Goal: Communication & Community: Participate in discussion

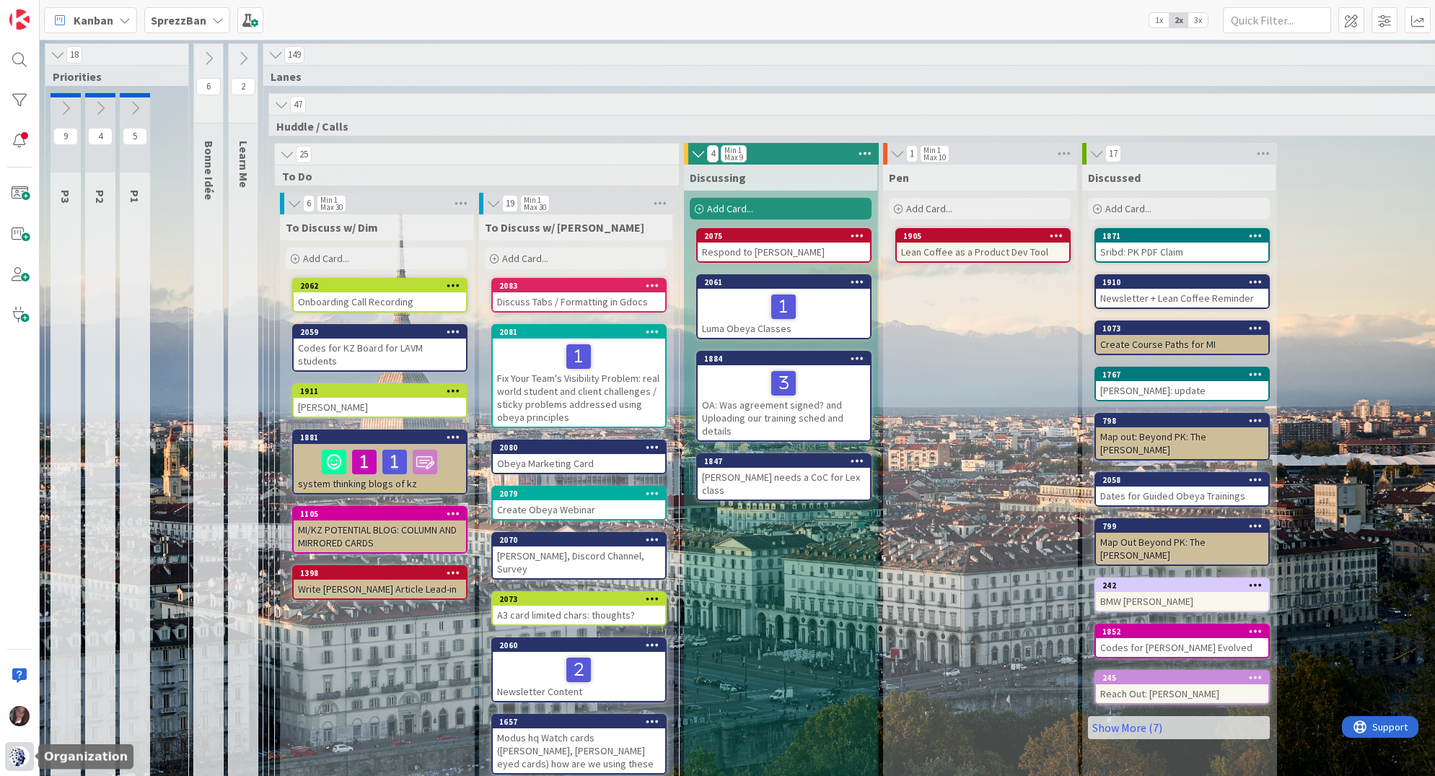
click at [16, 753] on img at bounding box center [19, 756] width 20 height 20
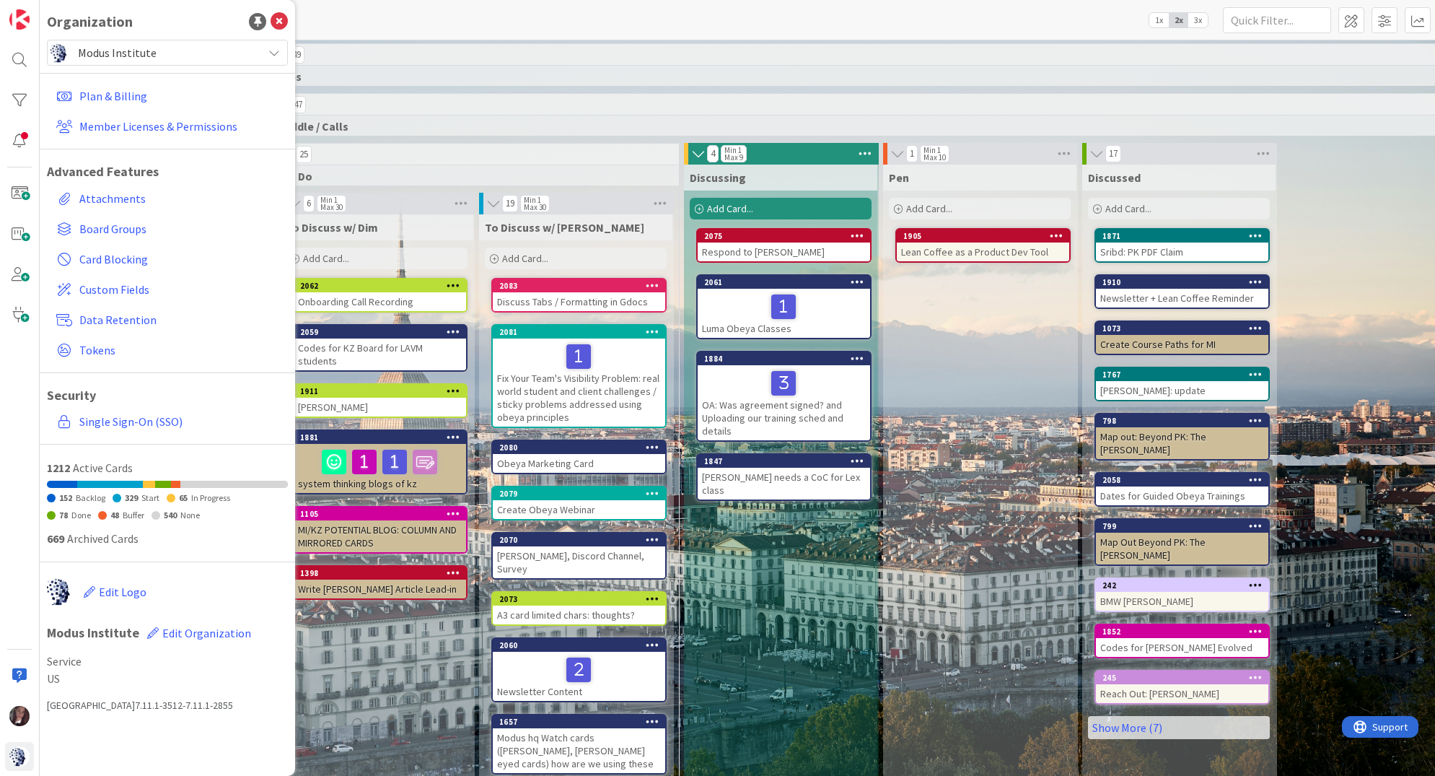
click at [128, 51] on span "Modus Institute" at bounding box center [166, 53] width 177 height 20
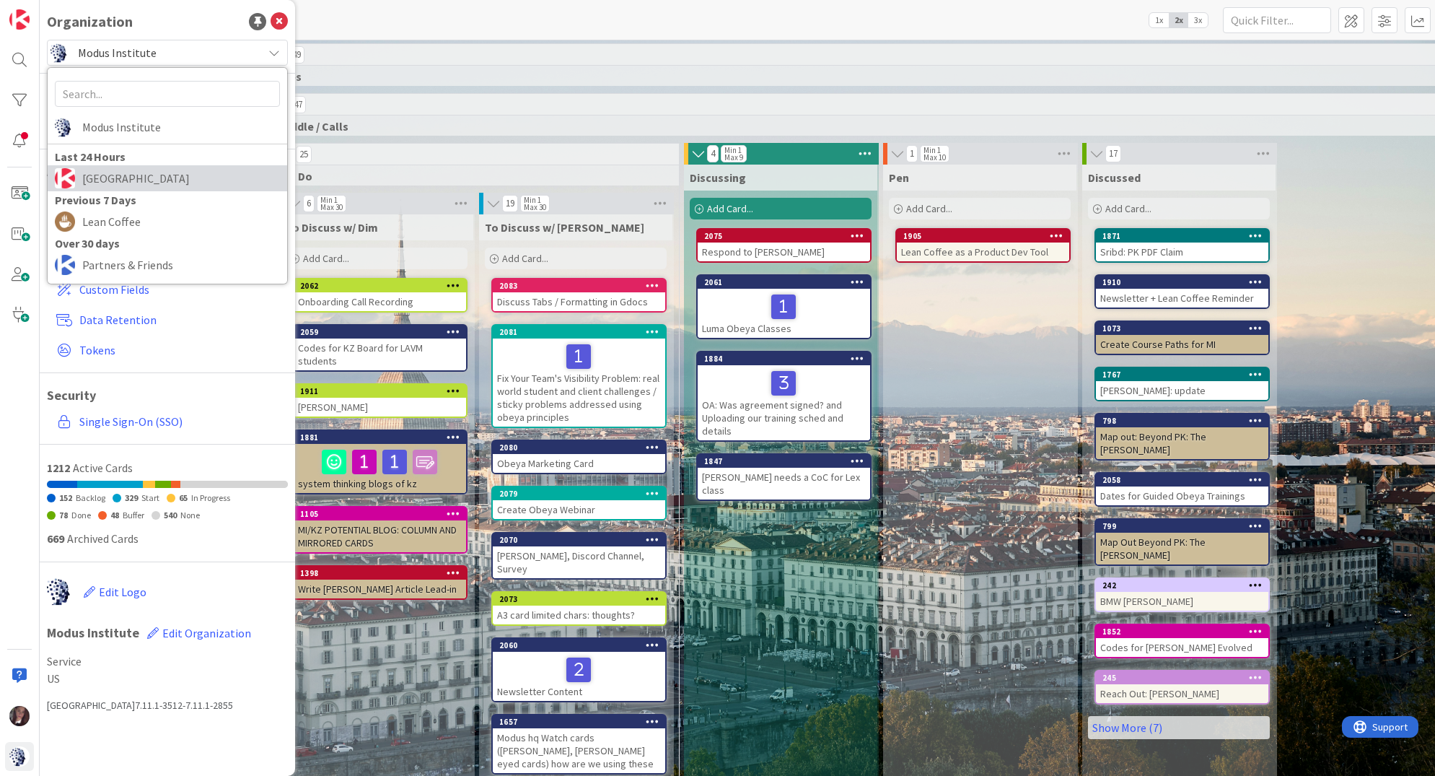
click at [141, 179] on span "[GEOGRAPHIC_DATA]" at bounding box center [181, 178] width 198 height 22
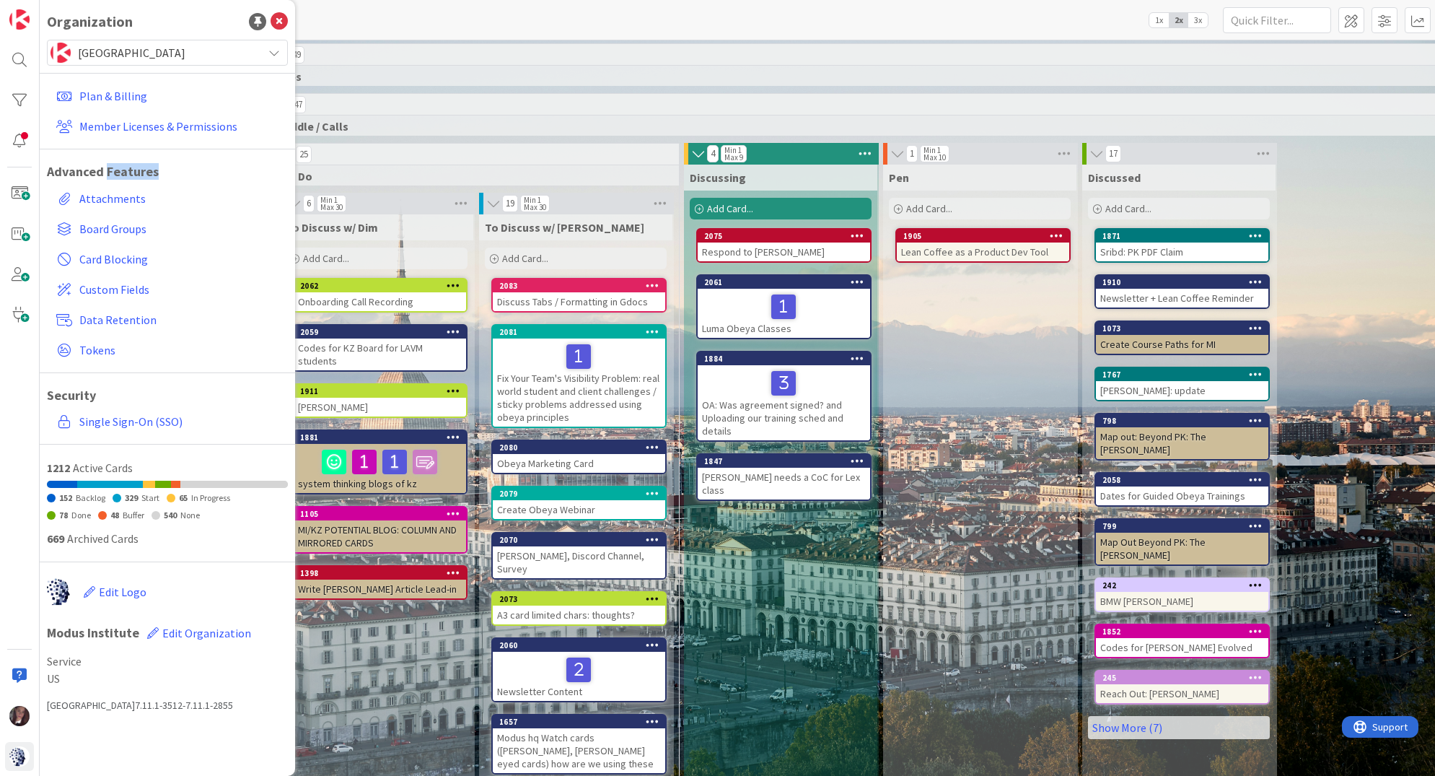
click at [141, 179] on h1 "Advanced Features" at bounding box center [167, 172] width 241 height 16
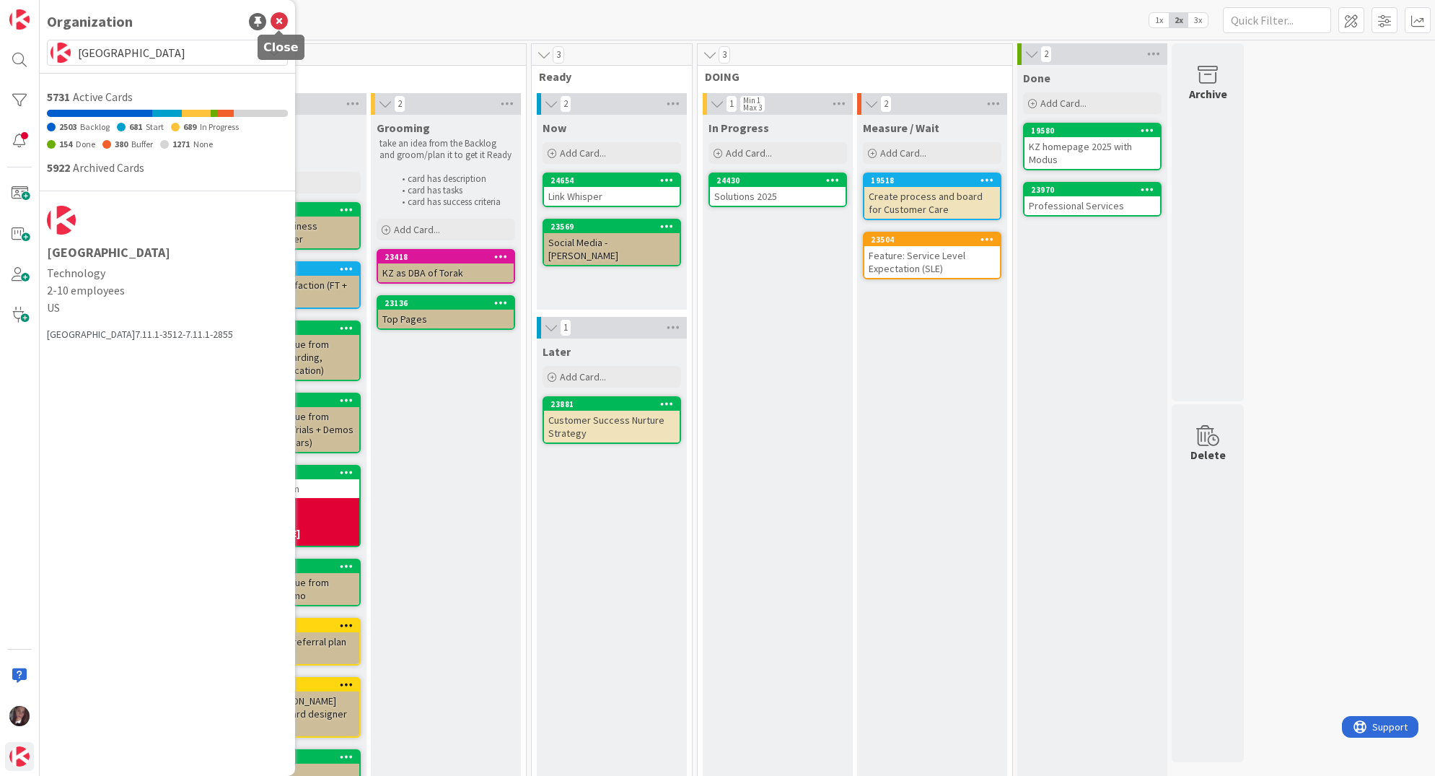
click at [276, 22] on icon at bounding box center [279, 21] width 17 height 17
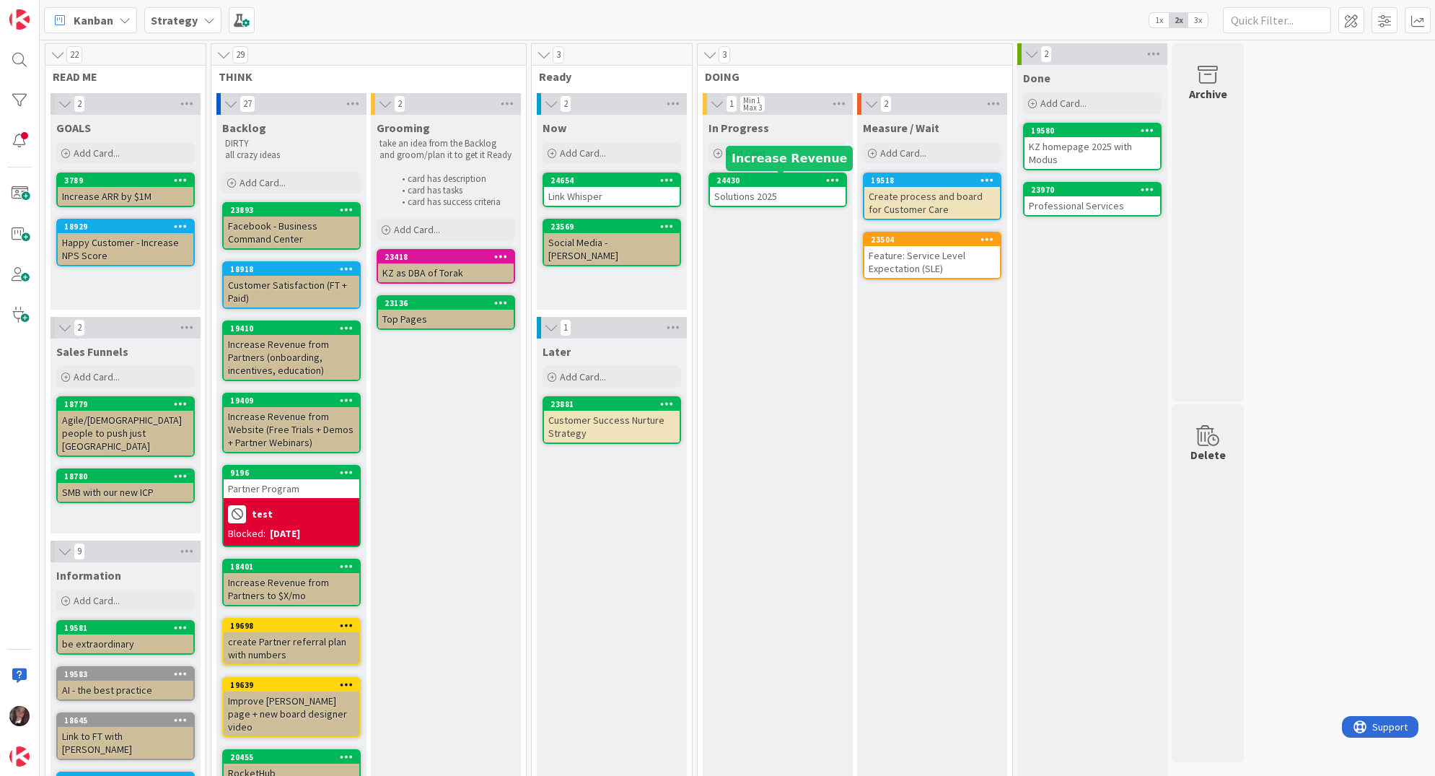
click at [782, 185] on div "24430" at bounding box center [780, 180] width 129 height 10
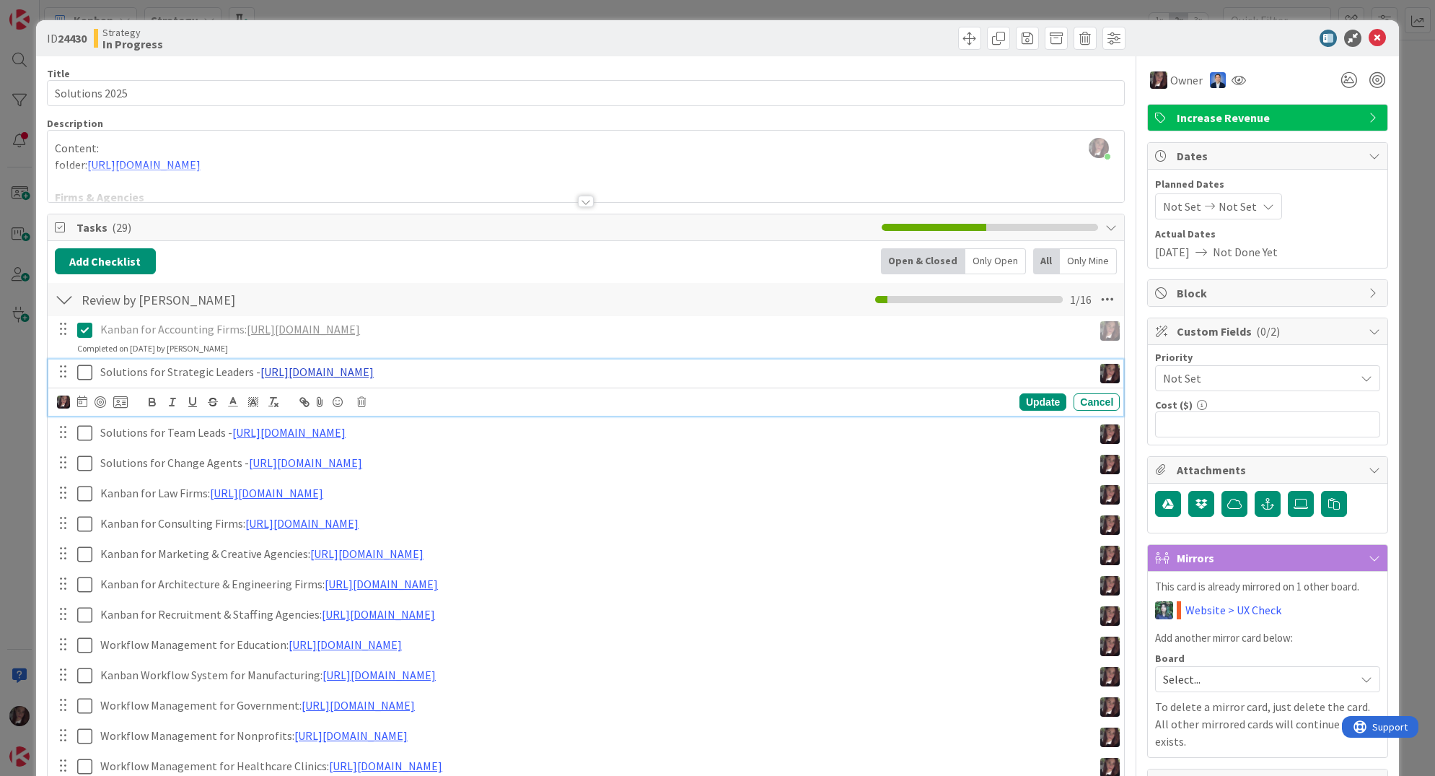
click at [374, 372] on link "https://docs.google.com/document/d/1yplB3v280VGRcJawqFVedkoaDJXHBIXel3rljxbPtZU…" at bounding box center [316, 371] width 113 height 14
click at [523, 395] on link "https://docs.google.com/document/d/1yplB3v280VGRcJawqFVedkoaDJXHBIXel3rljxbPtZU…" at bounding box center [530, 399] width 99 height 19
drag, startPoint x: 722, startPoint y: 216, endPoint x: 714, endPoint y: 212, distance: 8.7
click at [719, 214] on div "Tasks ( 29 )" at bounding box center [586, 227] width 1077 height 27
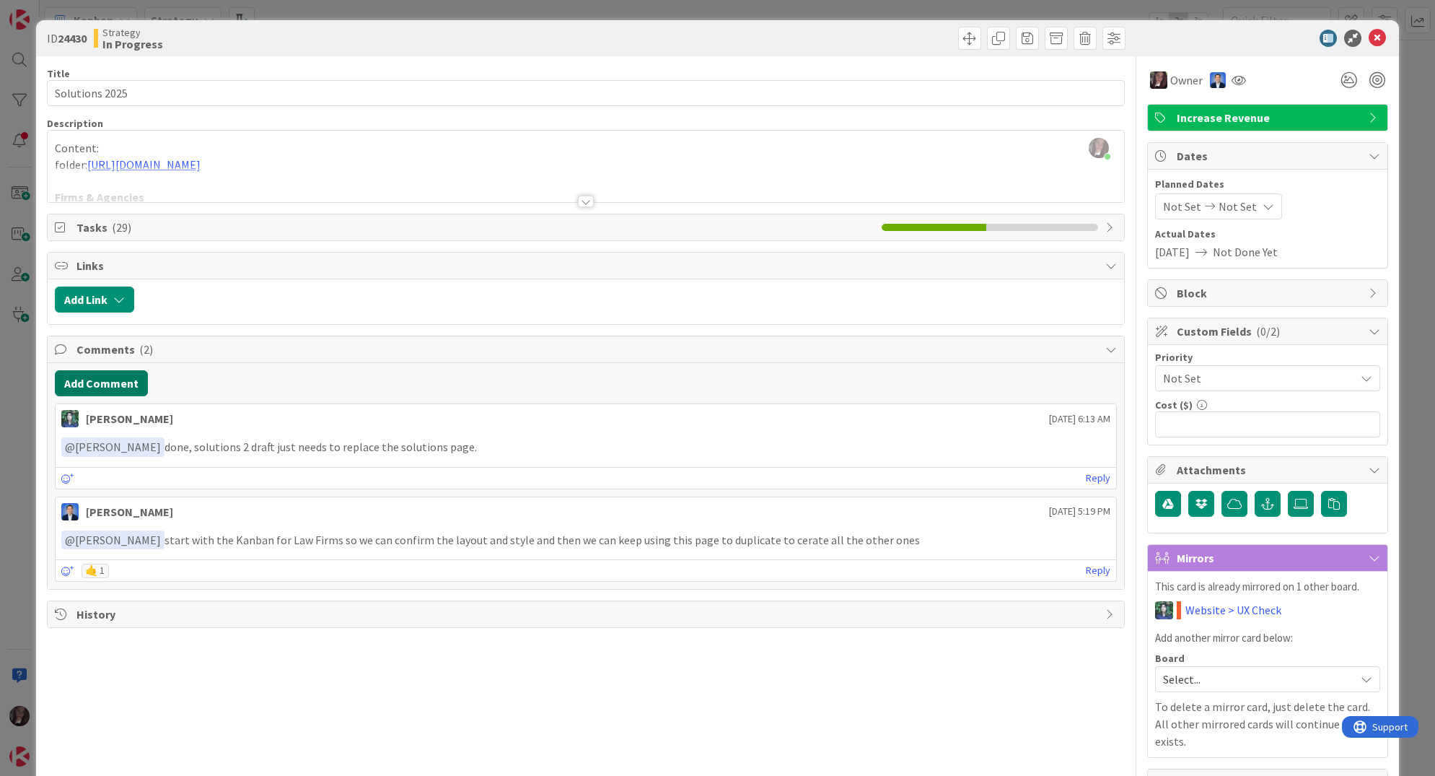
click at [102, 382] on button "Add Comment" at bounding box center [101, 383] width 93 height 26
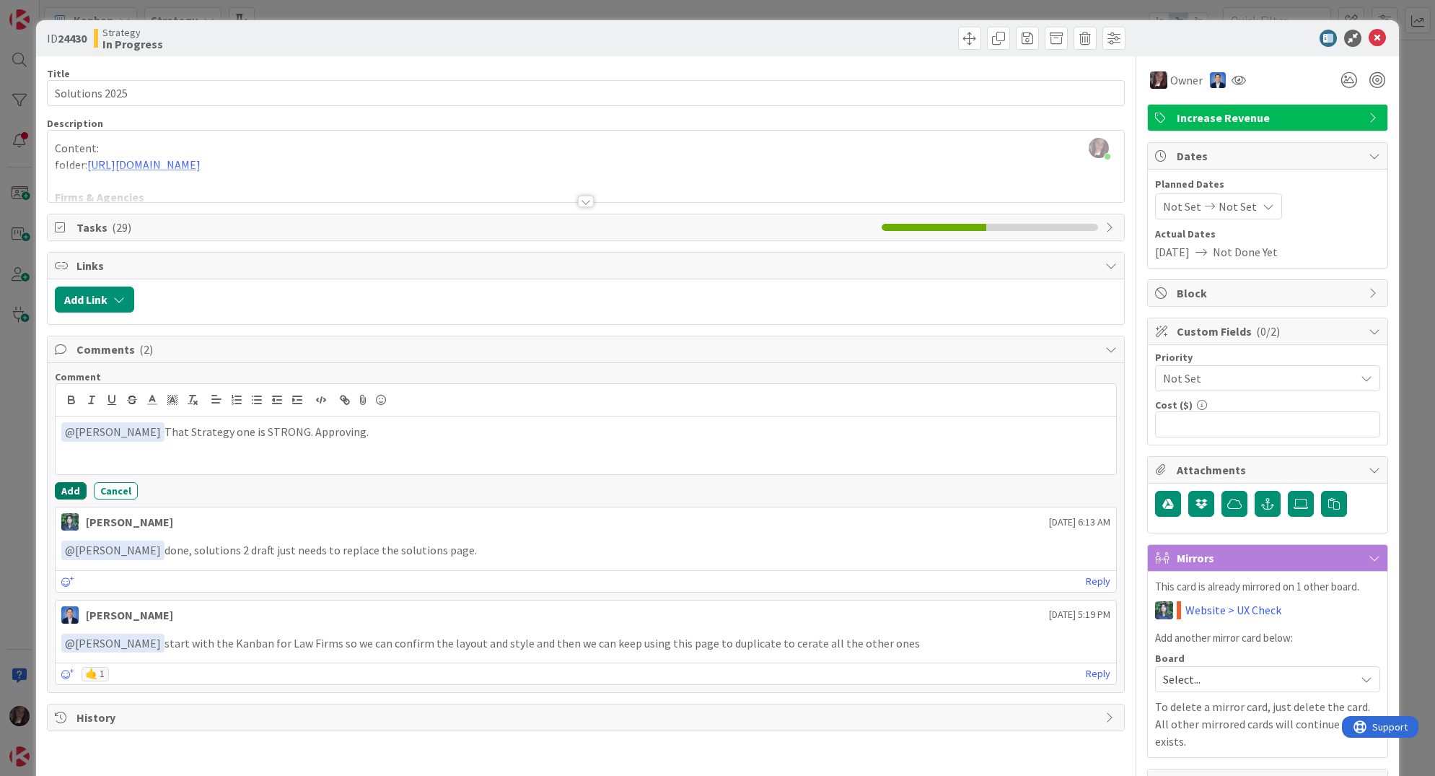
click at [63, 487] on button "Add" at bounding box center [71, 490] width 32 height 17
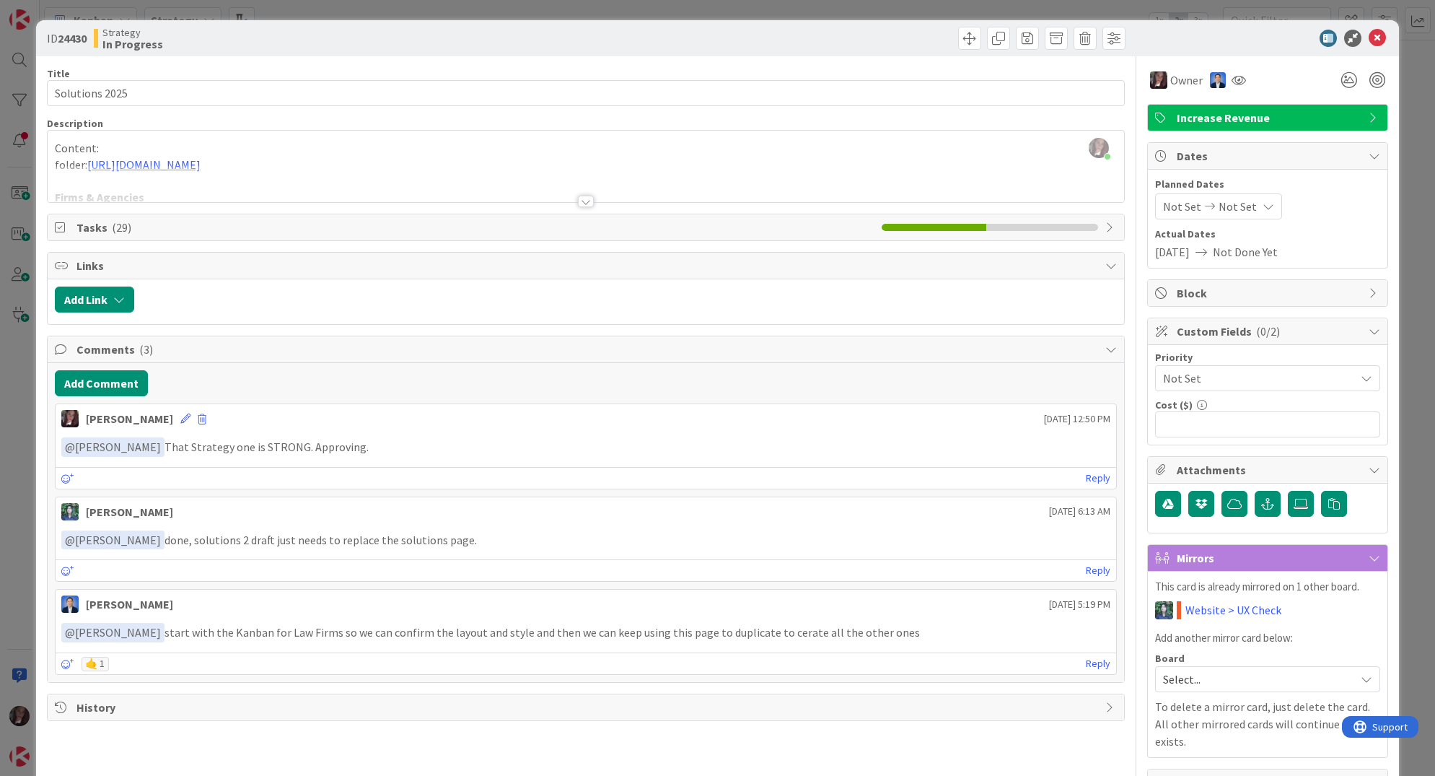
click at [198, 168] on div at bounding box center [586, 183] width 1077 height 37
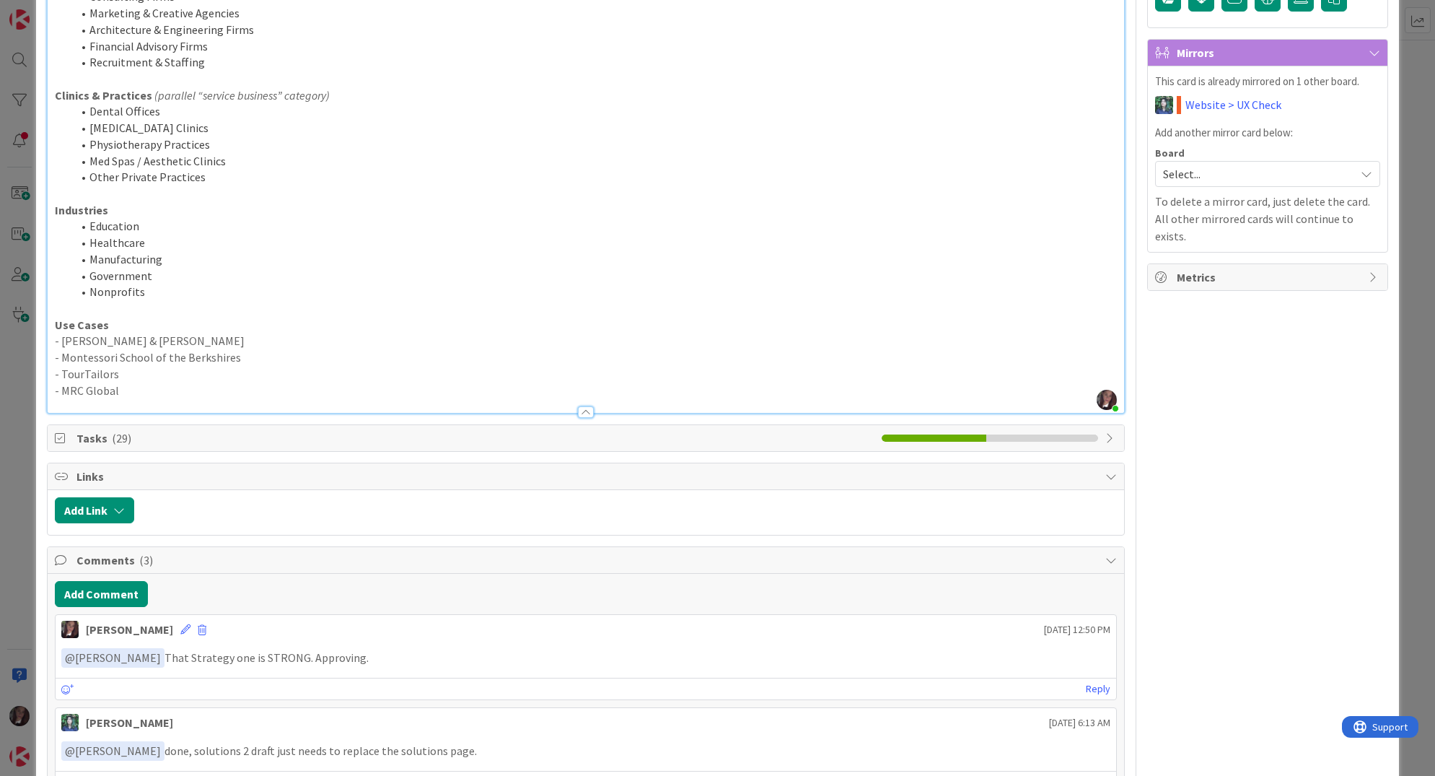
scroll to position [692, 0]
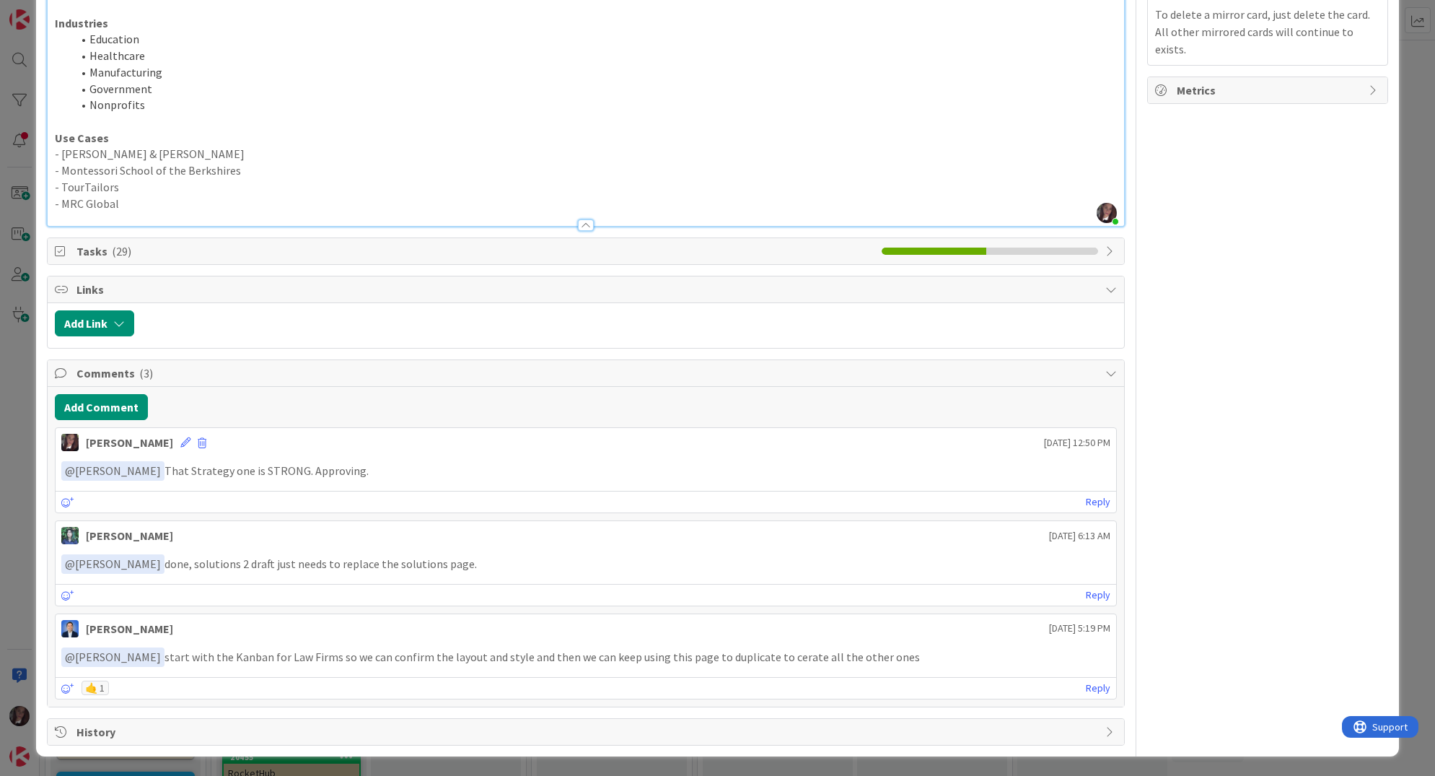
click at [112, 251] on span "( 29 )" at bounding box center [121, 251] width 19 height 14
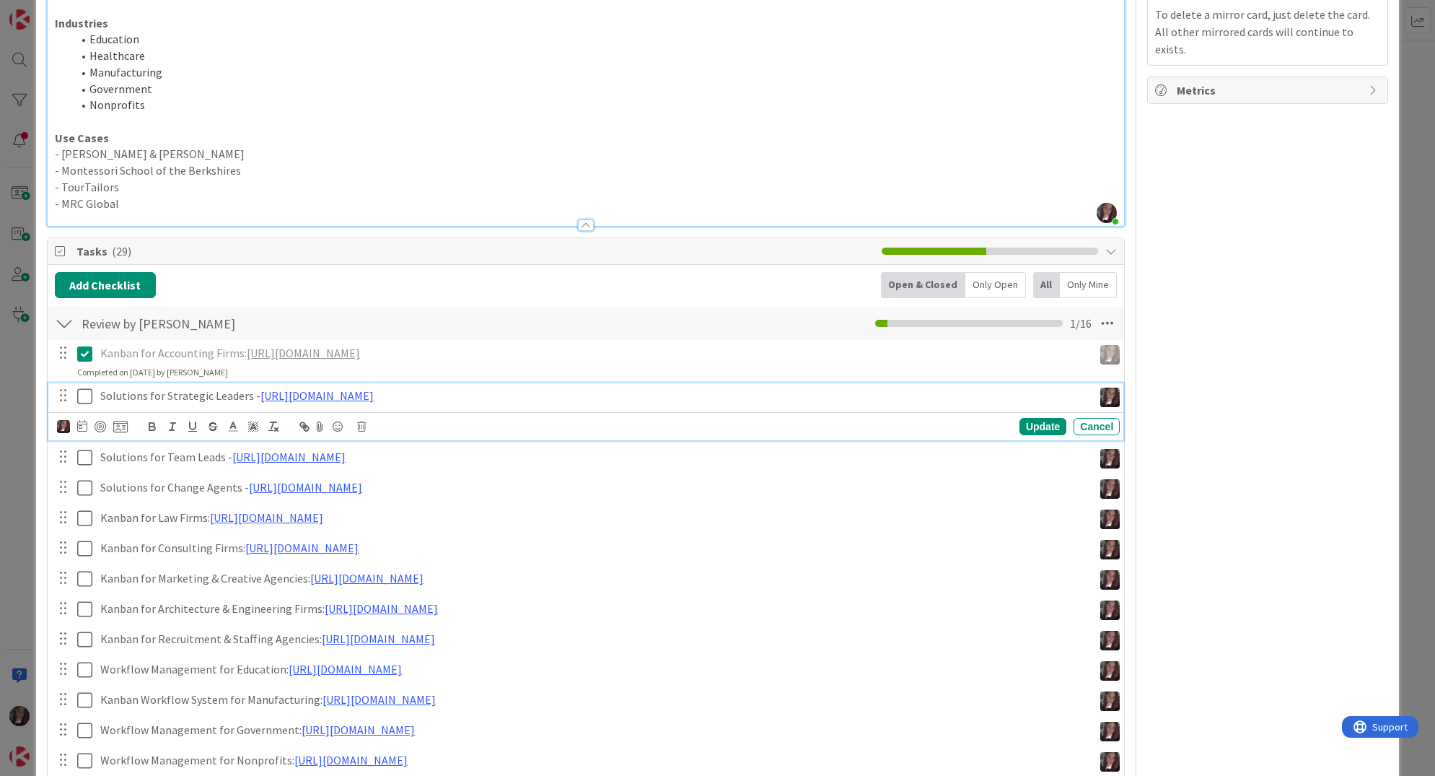
click at [83, 395] on icon at bounding box center [84, 395] width 15 height 17
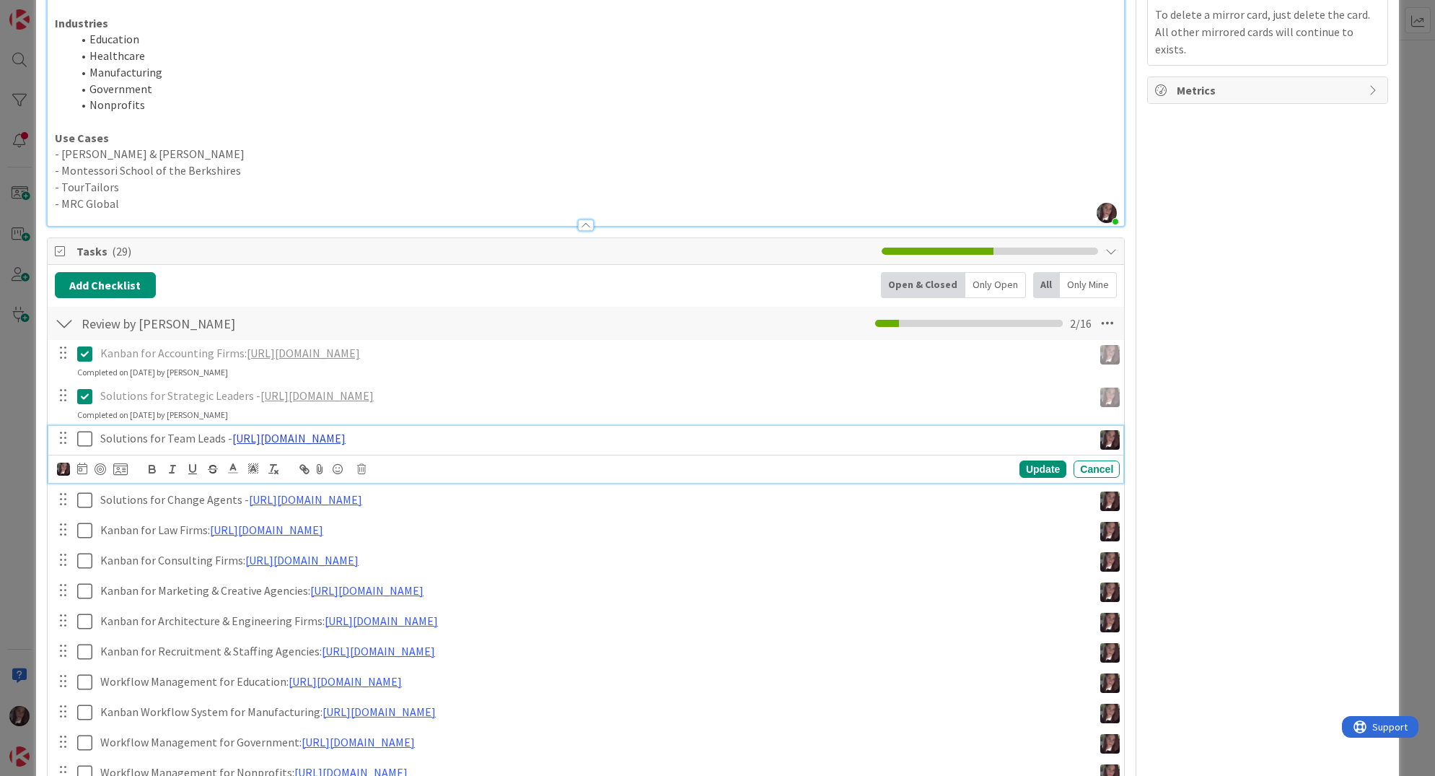
click at [343, 432] on link "https://docs.google.com/document/d/1yplB3v280VGRcJawqFVedkoaDJXHBIXel3rljxbPtZU…" at bounding box center [288, 438] width 113 height 14
click at [470, 462] on link "https://docs.google.com/document/d/1yplB3v280VGRcJawqFVedkoaDJXHBIXel3rljxbPtZU…" at bounding box center [498, 466] width 99 height 19
click at [86, 433] on icon at bounding box center [84, 438] width 15 height 17
